Goal: Task Accomplishment & Management: Complete application form

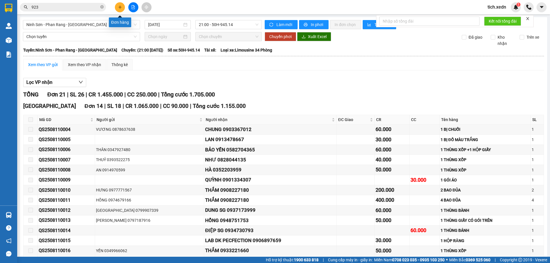
scroll to position [16, 0]
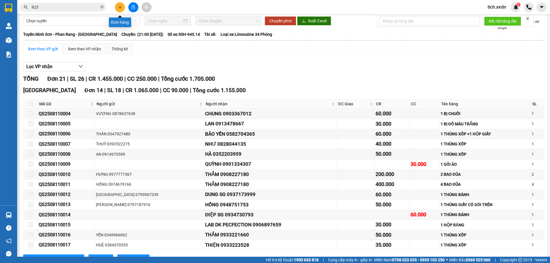
click at [120, 7] on icon "plus" at bounding box center [120, 7] width 4 height 4
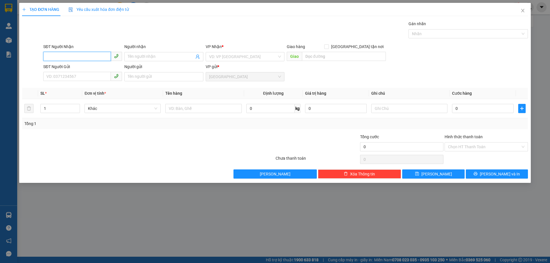
click at [63, 54] on input "SĐT Người Nhận" at bounding box center [77, 56] width 68 height 9
type input "0393522275"
click at [80, 65] on div "0393522275 - THUỶ" at bounding box center [83, 68] width 72 height 6
type input "THUỶ"
type input "50.000"
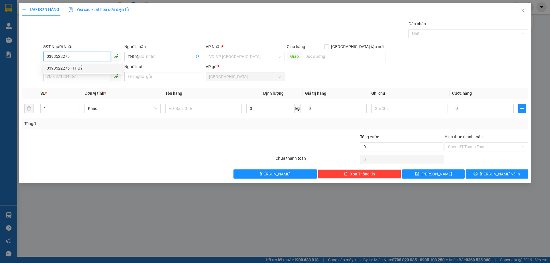
type input "50.000"
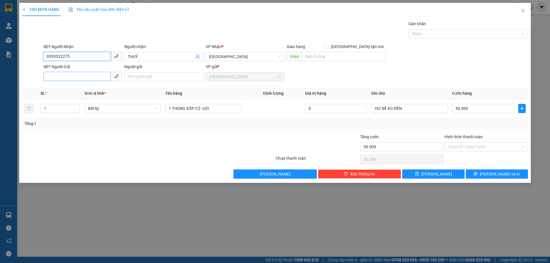
type input "0393522275"
click at [80, 75] on input "SĐT Người Gửi" at bounding box center [77, 76] width 68 height 9
click at [74, 106] on div "0362593035 - CHƯƠNG" at bounding box center [83, 106] width 72 height 6
type input "0362593035"
type input "CHƯƠNG"
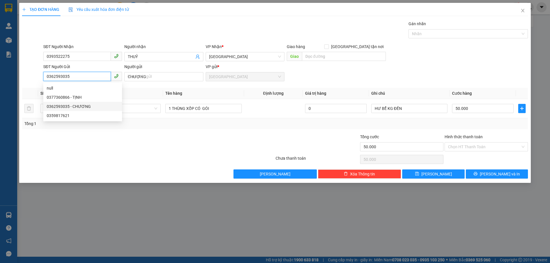
type input "30.000"
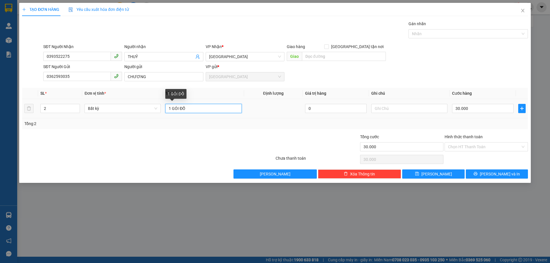
click at [189, 107] on input "1 GÓI ĐỒ" at bounding box center [203, 108] width 76 height 9
type input "1 THÙNG XỐP"
type input "1"
click at [75, 111] on span "down" at bounding box center [76, 110] width 3 height 3
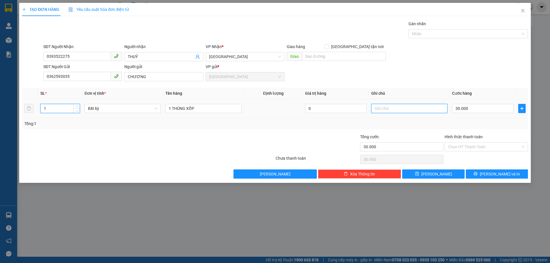
click at [372, 110] on input "text" at bounding box center [409, 108] width 76 height 9
type input "0"
type input "1 THÙNG XỐP KÈM BỊ TRẮNG TRÊN"
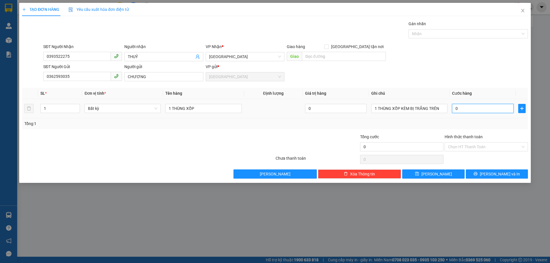
click at [454, 107] on input "0" at bounding box center [483, 108] width 62 height 9
type input "5"
type input "50"
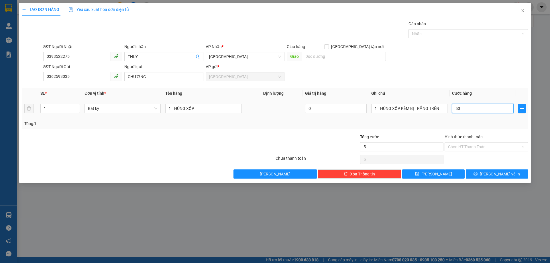
type input "50"
type input "50.000"
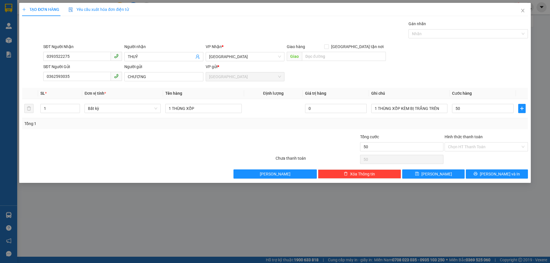
type input "50.000"
click at [437, 122] on div "Tổng: 1" at bounding box center [274, 124] width 501 height 6
click at [473, 148] on input "Hình thức thanh toán" at bounding box center [484, 147] width 73 height 9
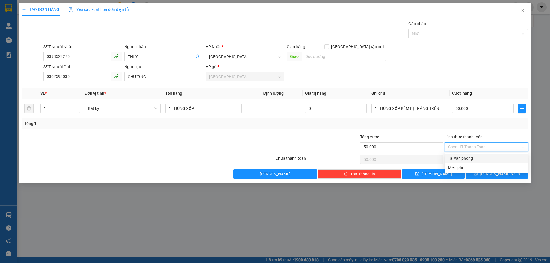
click at [473, 155] on div "Tại văn phòng" at bounding box center [486, 158] width 77 height 6
type input "0"
click at [477, 171] on button "[PERSON_NAME] và In" at bounding box center [497, 174] width 62 height 9
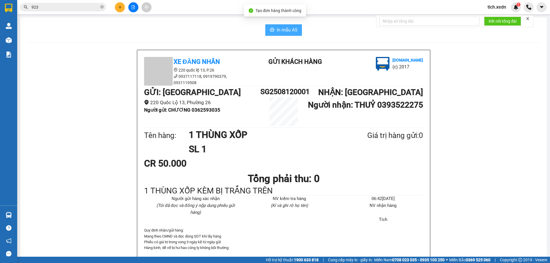
click at [277, 28] on span "In mẫu A5" at bounding box center [287, 29] width 21 height 7
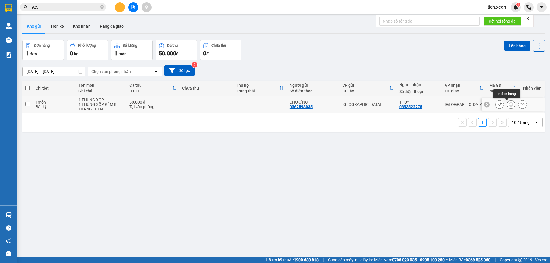
click at [509, 103] on icon at bounding box center [511, 105] width 4 height 4
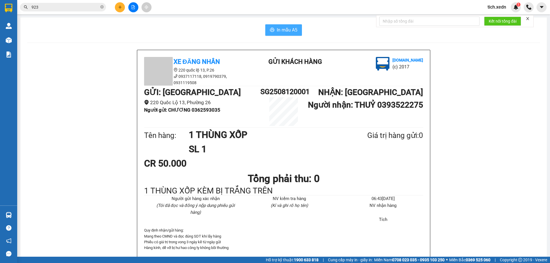
click at [287, 33] on span "In mẫu A5" at bounding box center [287, 29] width 21 height 7
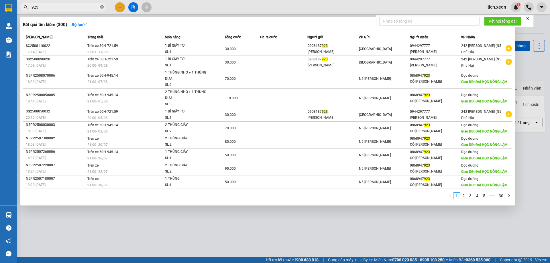
click at [101, 7] on icon "close-circle" at bounding box center [101, 6] width 3 height 3
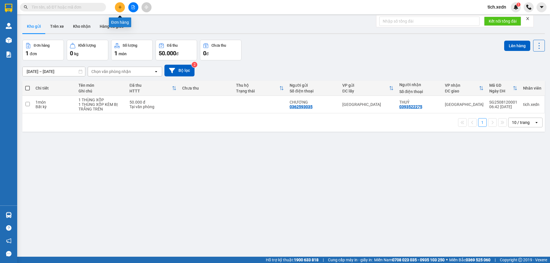
click at [118, 7] on icon "plus" at bounding box center [120, 7] width 4 height 4
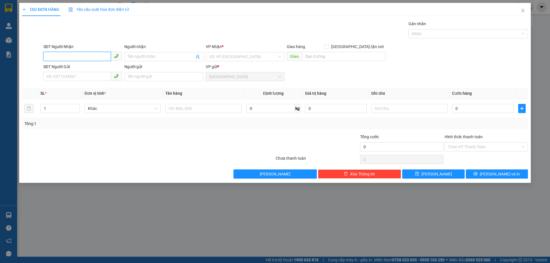
click at [79, 55] on input "SĐT Người Nhận" at bounding box center [77, 56] width 68 height 9
click at [80, 66] on div "0332929376 - GIANG" at bounding box center [83, 68] width 72 height 6
type input "0332929376"
type input "GIANG"
type input "CHỢ BÁC ÁI"
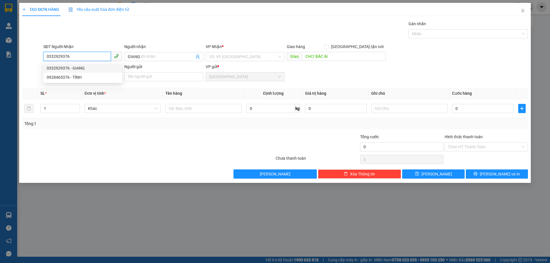
type input "100.000"
type input "0332929376"
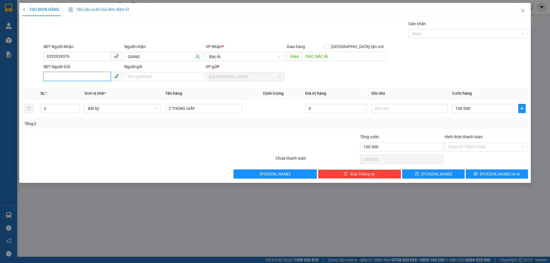
click at [73, 77] on input "SĐT Người Gửi" at bounding box center [77, 76] width 68 height 9
click at [65, 76] on input "SĐT Người Gửi" at bounding box center [77, 76] width 68 height 9
type input "0789054260"
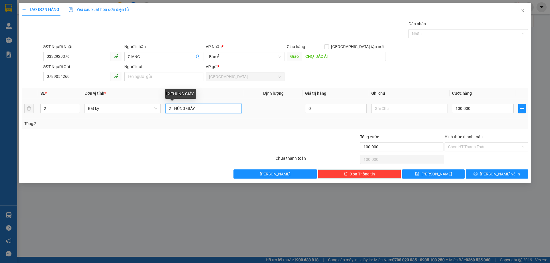
click at [196, 108] on input "2 THÙNG GIẤY" at bounding box center [203, 108] width 76 height 9
type input "2"
click at [483, 138] on div "Hình thức thanh toán Chọn HT Thanh Toán" at bounding box center [486, 144] width 83 height 20
type input "1 THÙNG GIẤY +1 THÙNG XỐP"
drag, startPoint x: 481, startPoint y: 147, endPoint x: 477, endPoint y: 147, distance: 4.6
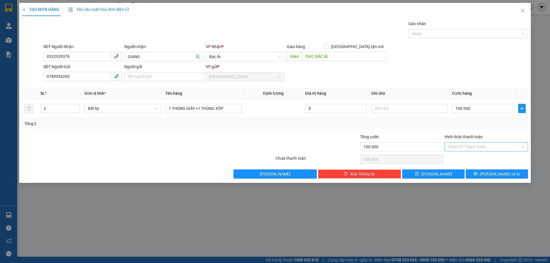
click at [481, 147] on input "Hình thức thanh toán" at bounding box center [484, 147] width 73 height 9
click at [476, 157] on div "Tại văn phòng" at bounding box center [486, 158] width 77 height 6
type input "0"
drag, startPoint x: 494, startPoint y: 178, endPoint x: 493, endPoint y: 175, distance: 4.0
click at [493, 175] on button "[PERSON_NAME] và In" at bounding box center [497, 174] width 62 height 9
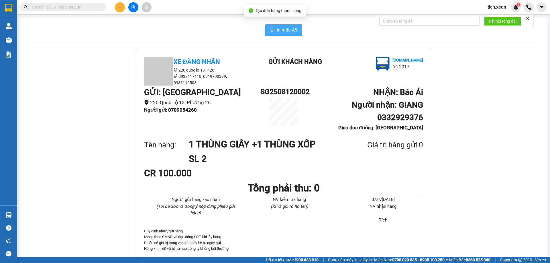
click at [274, 26] on button "In mẫu A5" at bounding box center [283, 29] width 37 height 11
